Goal: Task Accomplishment & Management: Complete application form

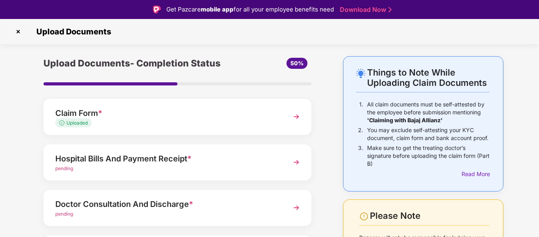
click at [20, 31] on img at bounding box center [18, 31] width 13 height 13
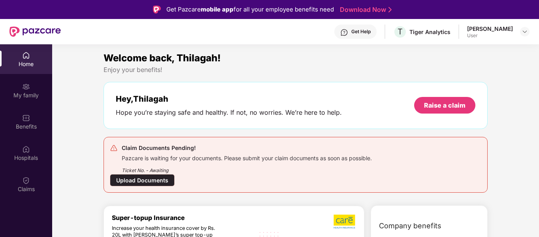
click at [351, 32] on div "Get Help" at bounding box center [360, 31] width 19 height 6
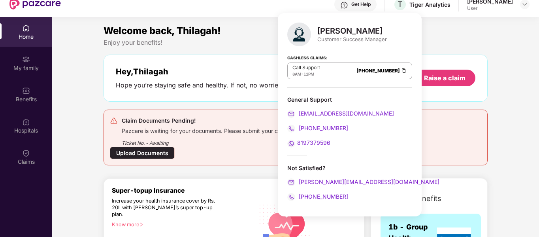
scroll to position [40, 0]
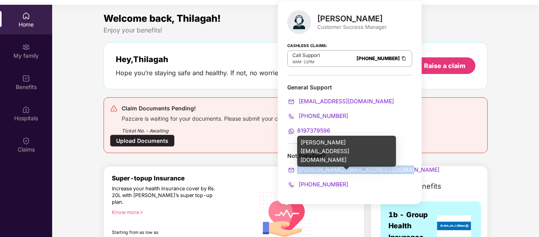
drag, startPoint x: 403, startPoint y: 166, endPoint x: 294, endPoint y: 170, distance: 109.1
click at [294, 170] on div "[PERSON_NAME][EMAIL_ADDRESS][DOMAIN_NAME]" at bounding box center [349, 169] width 125 height 9
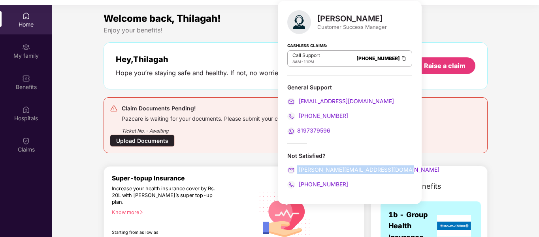
copy span "[PERSON_NAME][EMAIL_ADDRESS][DOMAIN_NAME]"
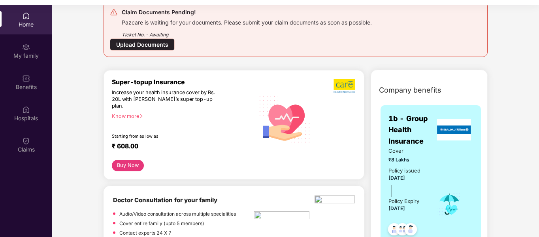
scroll to position [119, 0]
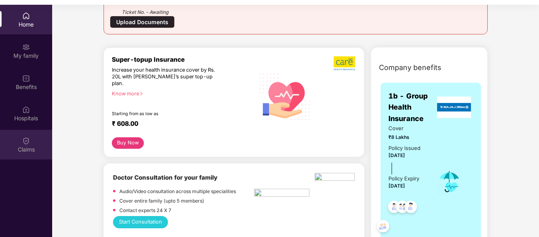
click at [26, 146] on div "Claims" at bounding box center [26, 149] width 52 height 8
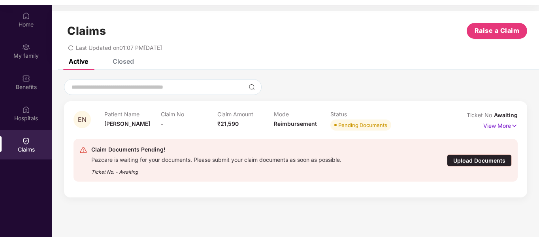
click at [466, 160] on div "Upload Documents" at bounding box center [479, 160] width 65 height 12
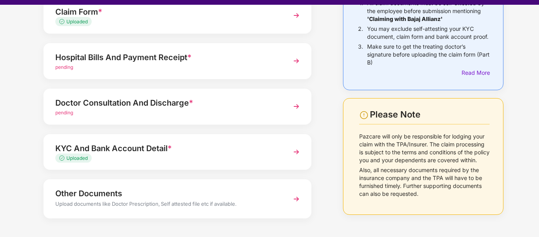
scroll to position [73, 0]
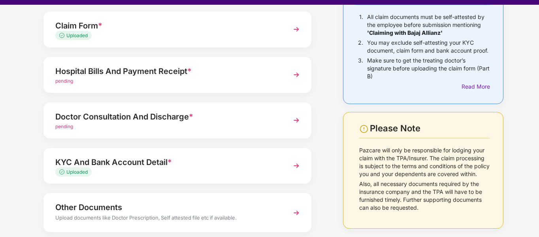
click at [296, 76] on img at bounding box center [296, 75] width 14 height 14
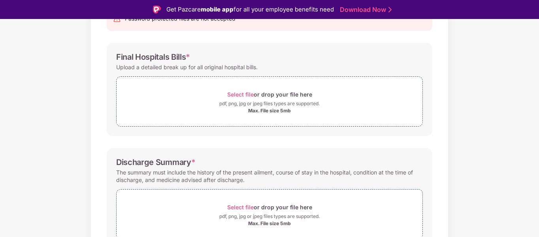
scroll to position [85, 0]
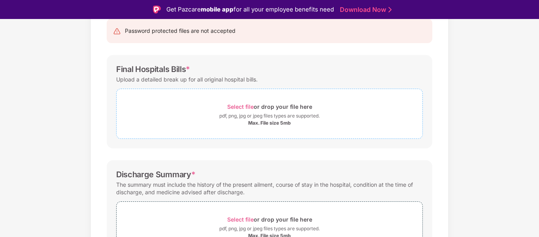
click at [235, 105] on span "Select file" at bounding box center [240, 106] width 26 height 7
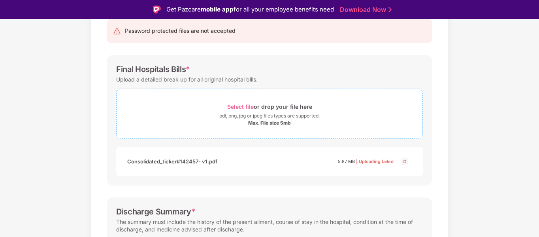
click at [233, 106] on span "Select file" at bounding box center [240, 106] width 26 height 7
click at [406, 160] on img at bounding box center [404, 160] width 9 height 9
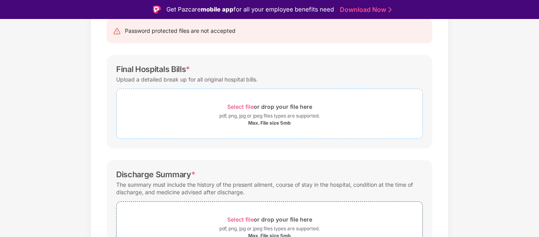
click at [238, 106] on span "Select file" at bounding box center [240, 106] width 26 height 7
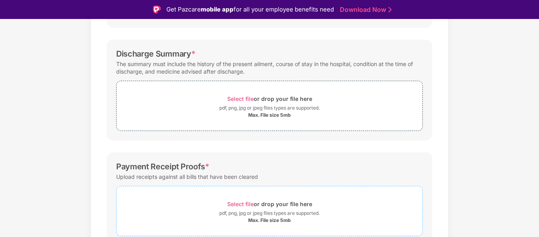
scroll to position [281, 0]
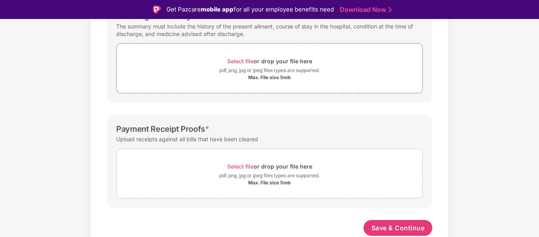
click at [245, 166] on span "Select file" at bounding box center [240, 166] width 26 height 7
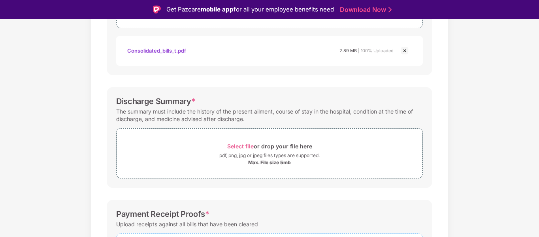
scroll to position [202, 0]
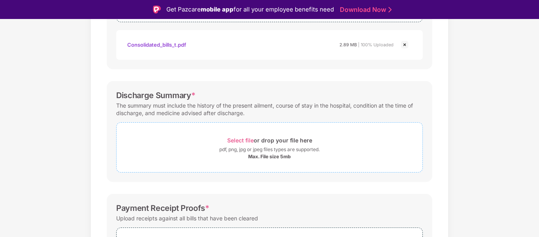
click at [246, 141] on span "Select file" at bounding box center [240, 140] width 26 height 7
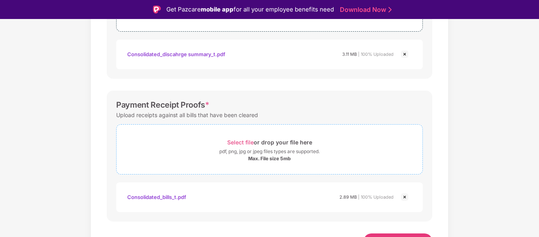
scroll to position [356, 0]
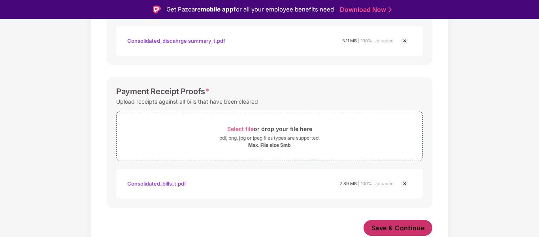
click at [388, 227] on span "Save & Continue" at bounding box center [397, 227] width 53 height 9
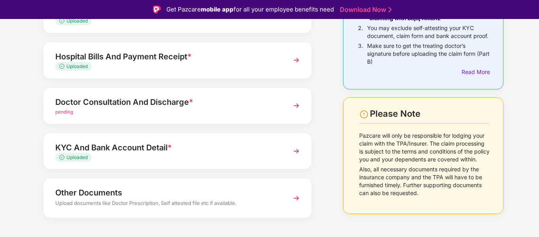
scroll to position [113, 0]
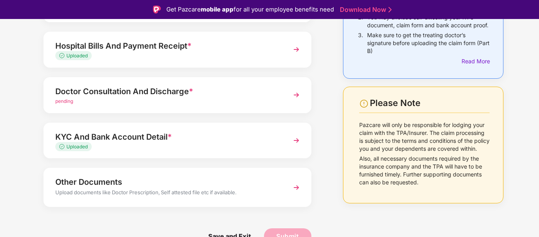
click at [299, 94] on img at bounding box center [296, 95] width 14 height 14
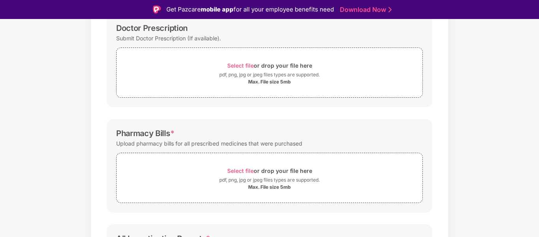
scroll to position [85, 0]
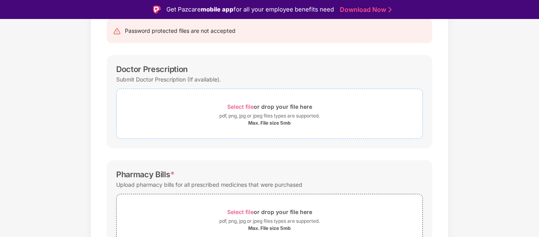
click at [238, 107] on span "Select file" at bounding box center [240, 106] width 26 height 7
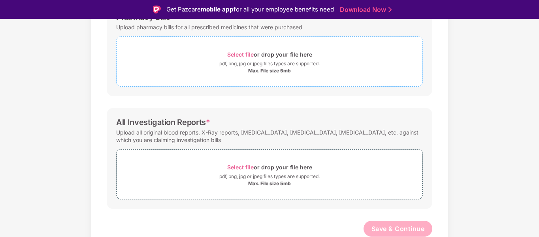
scroll to position [243, 0]
click at [235, 167] on span "Select file" at bounding box center [240, 166] width 26 height 7
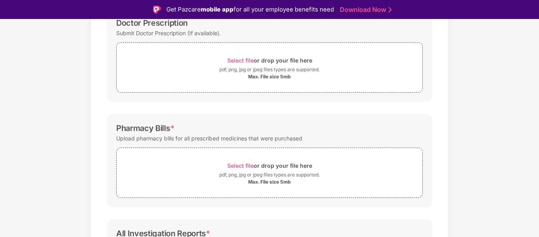
scroll to position [125, 0]
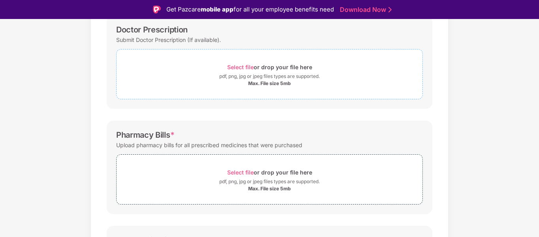
click at [238, 66] on span "Select file" at bounding box center [240, 67] width 26 height 7
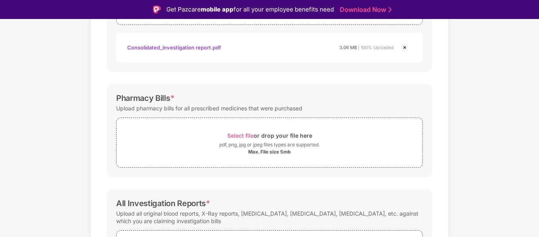
scroll to position [243, 0]
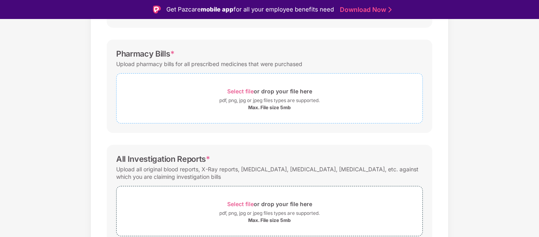
click at [241, 91] on span "Select file" at bounding box center [240, 91] width 26 height 7
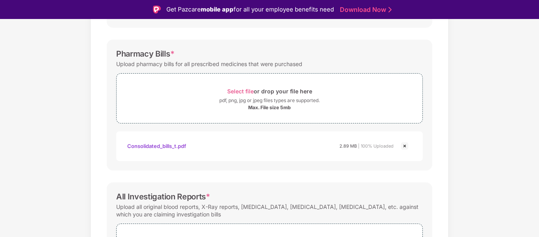
scroll to position [356, 0]
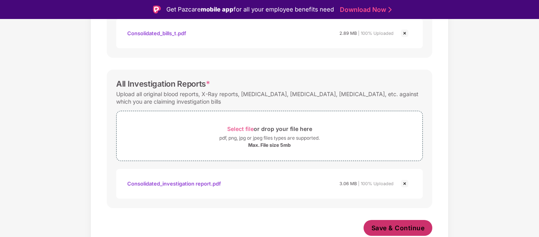
click at [384, 225] on span "Save & Continue" at bounding box center [397, 227] width 53 height 9
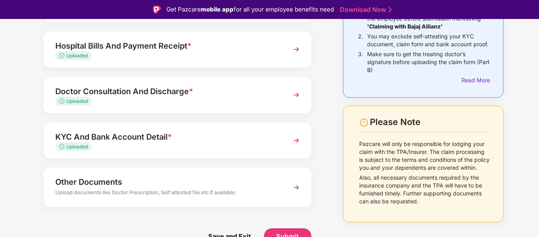
scroll to position [19, 0]
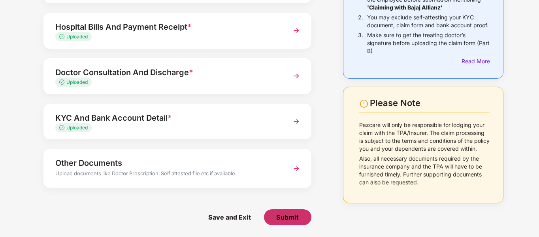
click at [293, 217] on span "Submit" at bounding box center [287, 217] width 23 height 9
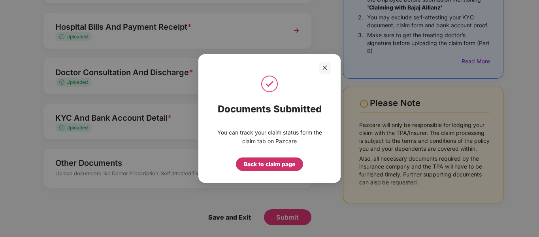
click at [277, 163] on div "Back to claim page" at bounding box center [269, 164] width 51 height 9
